Goal: Check status: Check status

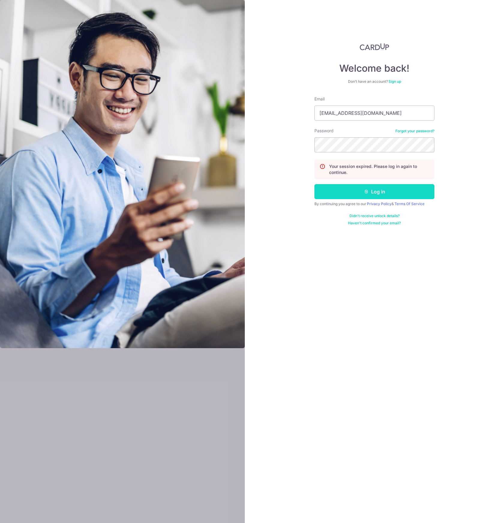
click at [355, 197] on button "Log in" at bounding box center [374, 191] width 120 height 15
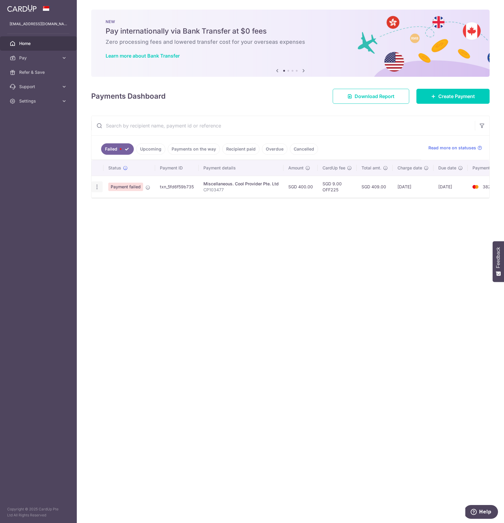
click at [97, 186] on icon "button" at bounding box center [97, 187] width 6 height 6
click at [124, 198] on ul at bounding box center [122, 195] width 63 height 5
click at [472, 508] on button "Help" at bounding box center [481, 512] width 34 height 14
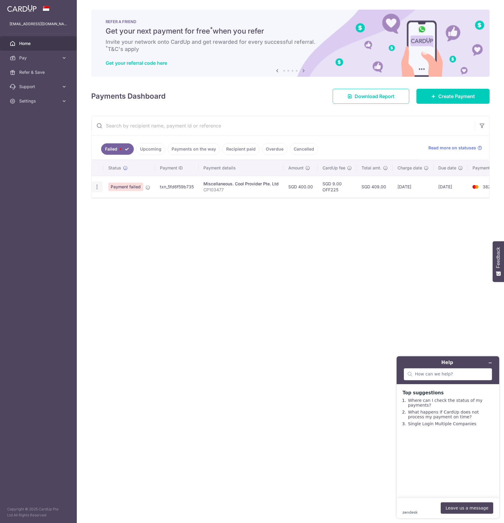
click at [97, 186] on icon "button" at bounding box center [97, 187] width 6 height 6
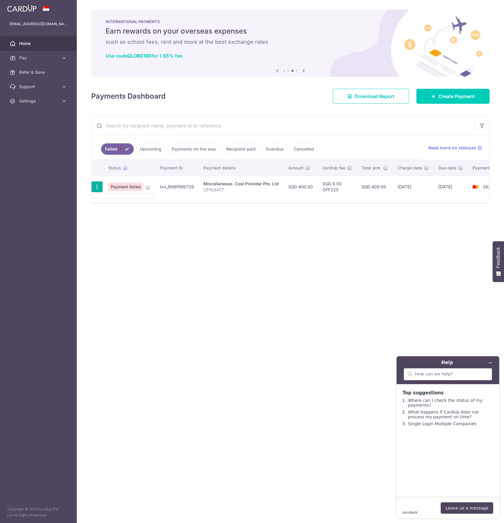
click at [219, 209] on div "× Pause Schedule Pause all future payments in this series Pause just this one p…" at bounding box center [290, 261] width 427 height 523
click at [23, 46] on span "Home" at bounding box center [39, 43] width 40 height 6
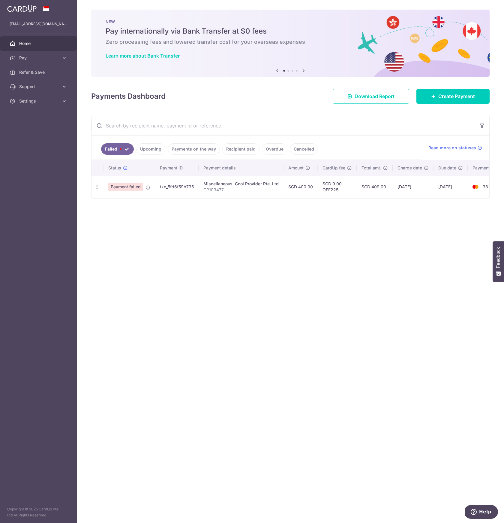
click at [159, 151] on link "Upcoming" at bounding box center [150, 148] width 29 height 11
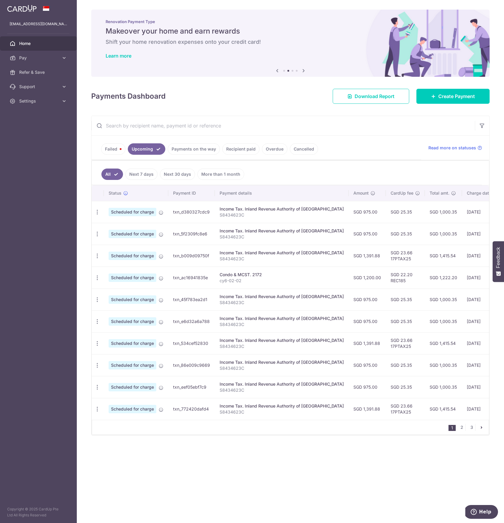
click at [325, 130] on input "text" at bounding box center [282, 125] width 383 height 19
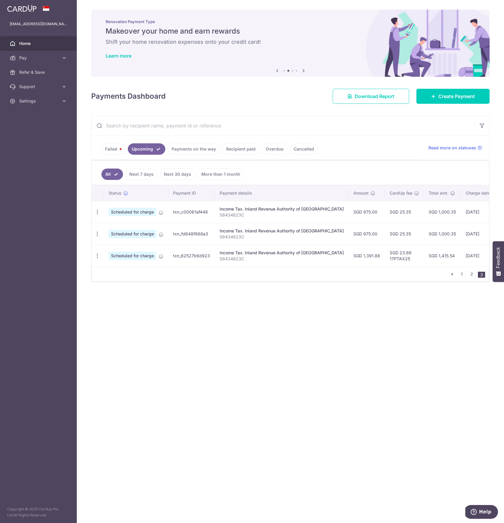
click at [292, 344] on div "× Pause Schedule Pause all future payments in this series Pause just this one p…" at bounding box center [290, 261] width 427 height 523
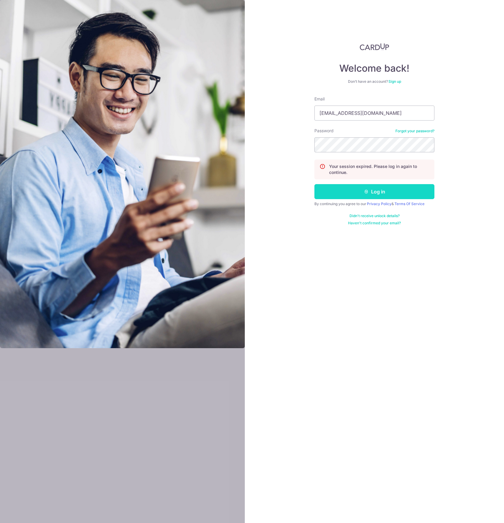
click at [350, 195] on button "Log in" at bounding box center [374, 191] width 120 height 15
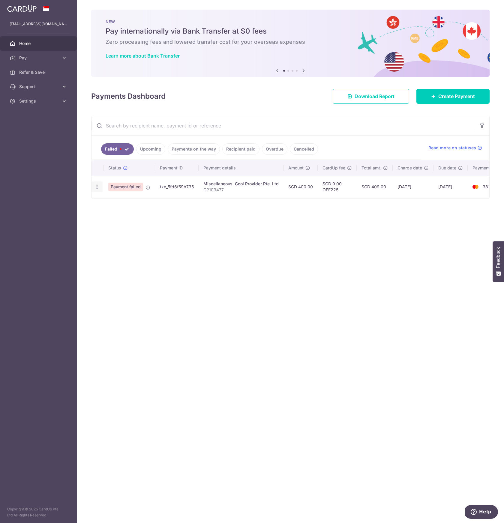
click at [95, 189] on icon "button" at bounding box center [97, 187] width 6 height 6
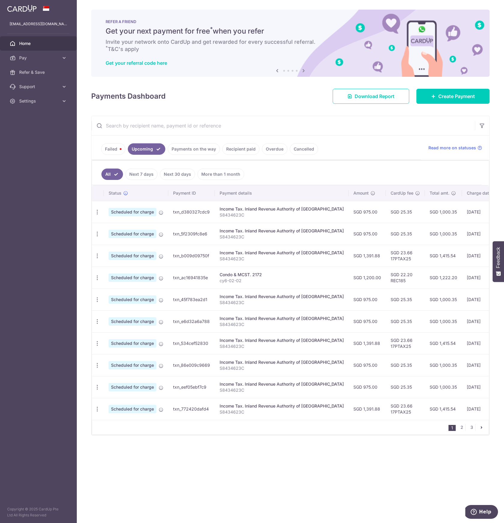
click at [112, 150] on link "Failed" at bounding box center [113, 148] width 24 height 11
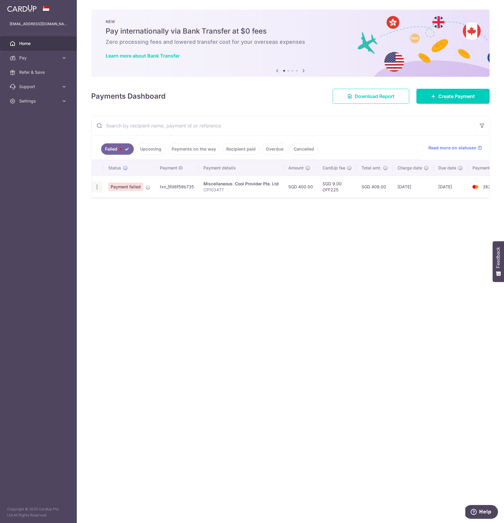
click at [96, 185] on icon "button" at bounding box center [97, 187] width 6 height 6
click at [97, 192] on td at bounding box center [97, 187] width 12 height 22
click at [97, 188] on icon "button" at bounding box center [97, 187] width 6 height 6
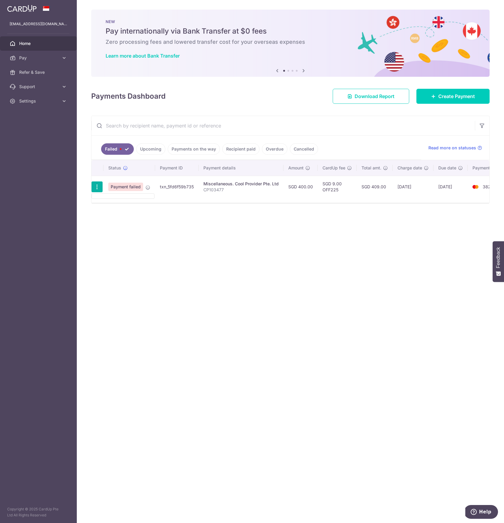
click at [97, 188] on icon "button" at bounding box center [97, 187] width 6 height 6
click at [14, 41] on icon at bounding box center [13, 43] width 6 height 6
